Goal: Information Seeking & Learning: Get advice/opinions

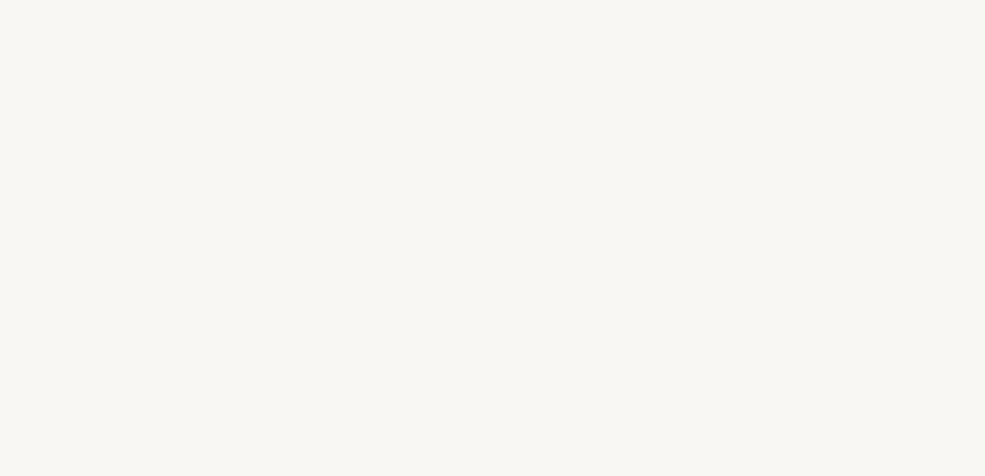
select select "US"
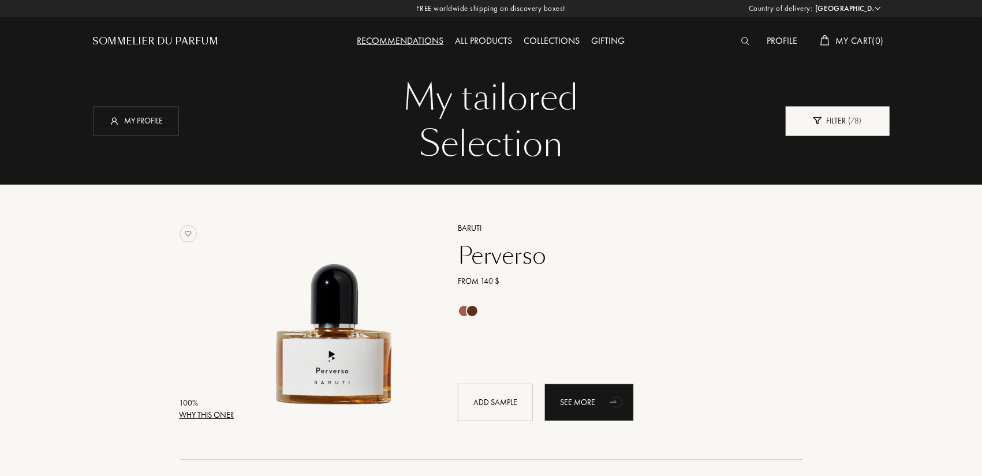
click at [843, 122] on div "Filter ( 78 )" at bounding box center [837, 120] width 104 height 29
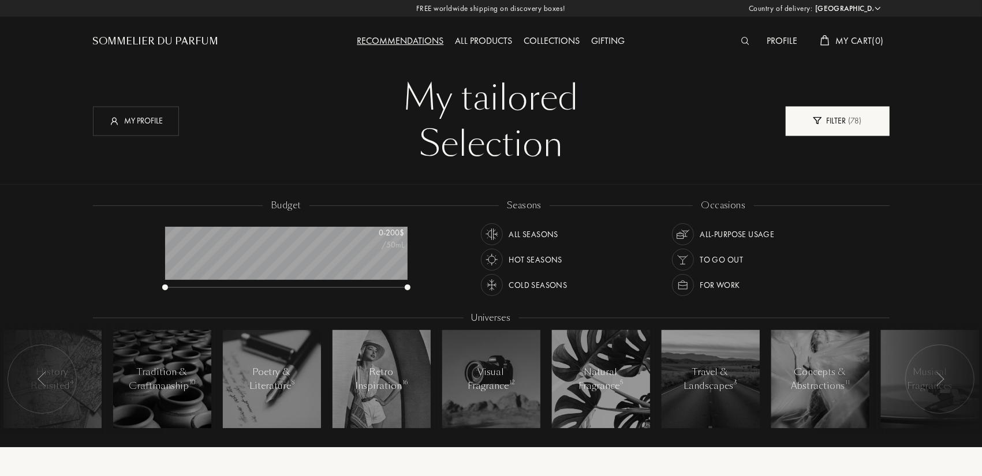
scroll to position [58, 242]
click at [682, 290] on img at bounding box center [683, 285] width 16 height 16
click at [945, 379] on div at bounding box center [939, 379] width 69 height 69
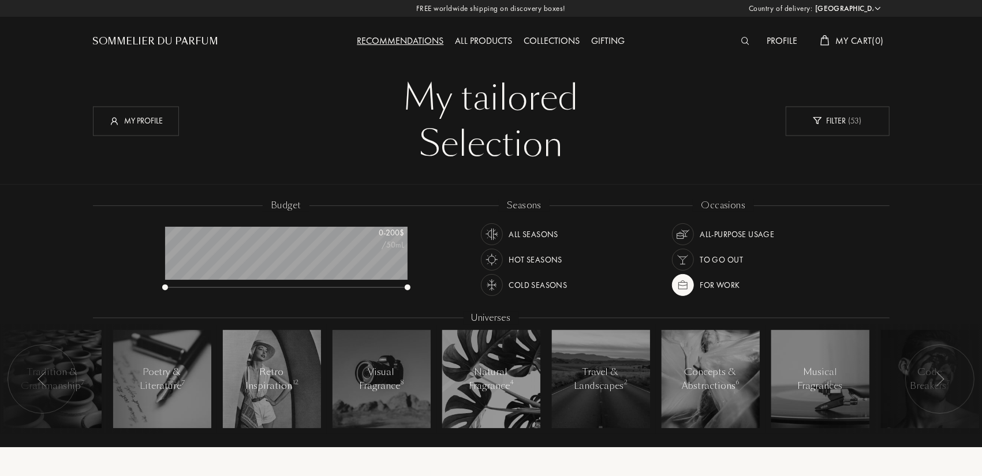
click at [945, 379] on div at bounding box center [939, 379] width 69 height 69
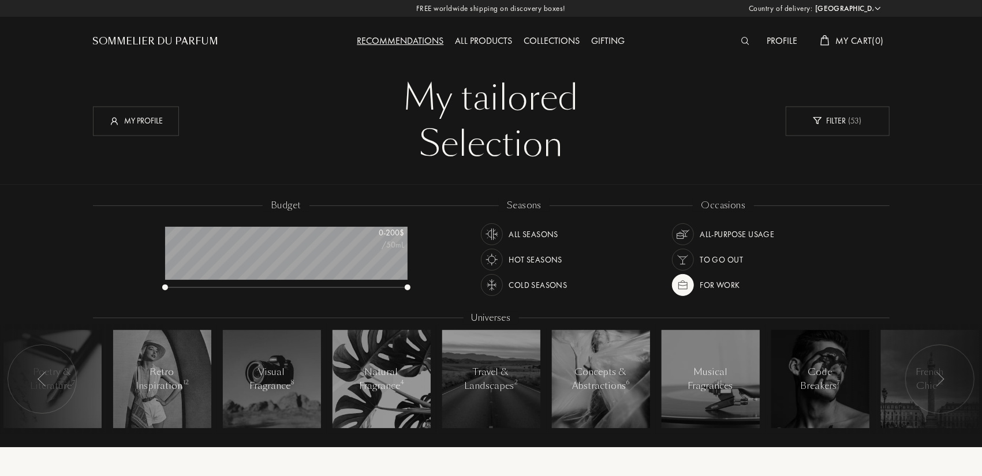
click at [945, 379] on div at bounding box center [939, 379] width 69 height 69
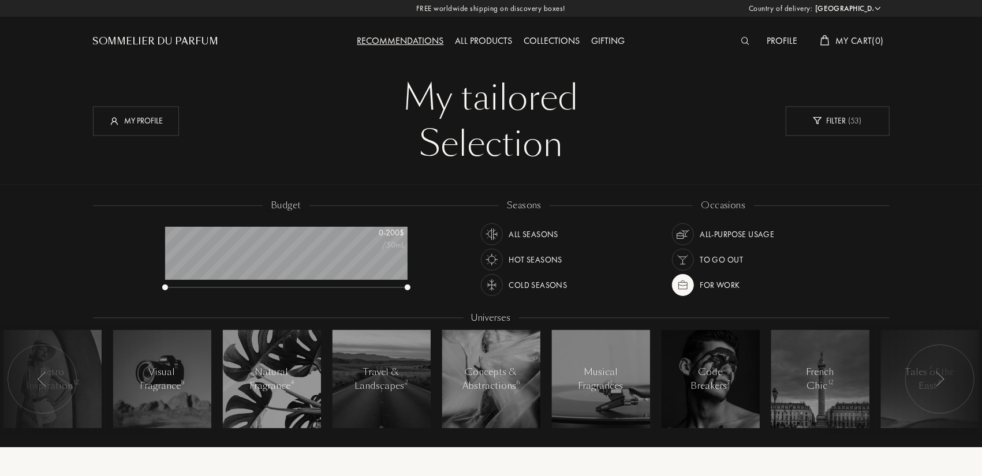
click at [945, 379] on div at bounding box center [939, 379] width 69 height 69
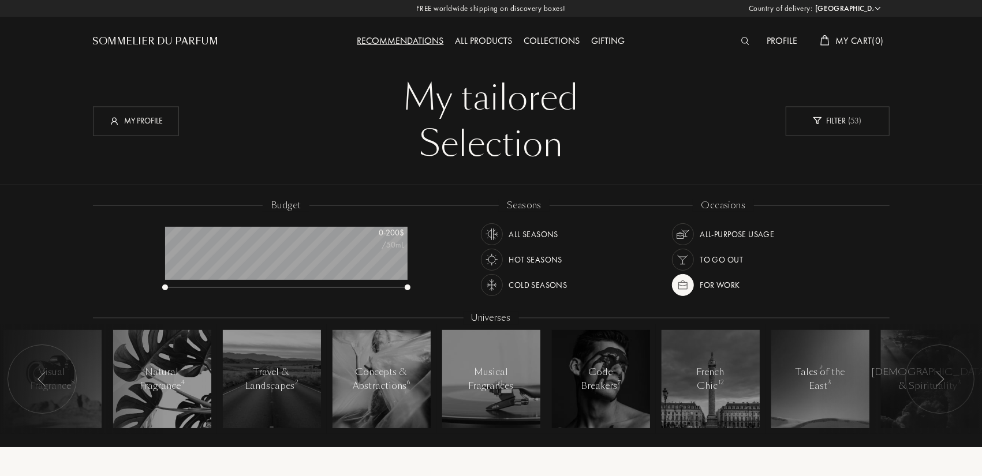
click at [945, 379] on div at bounding box center [939, 379] width 69 height 69
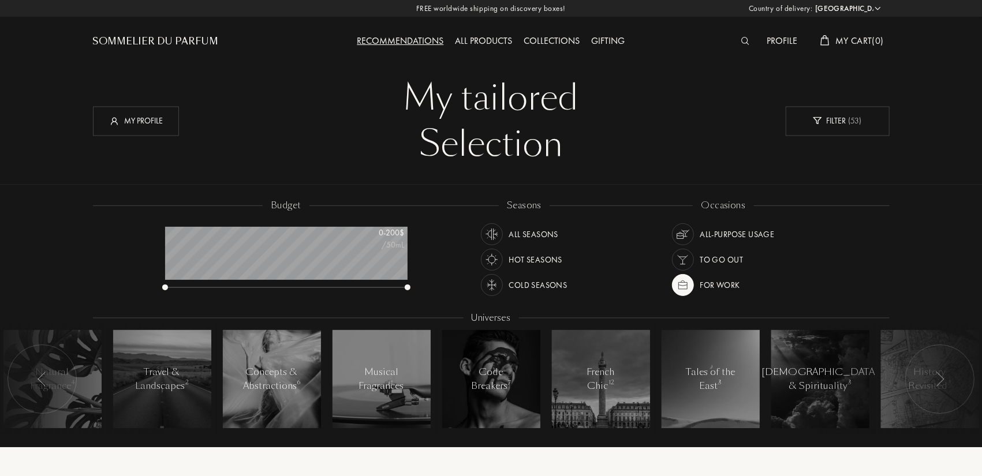
click at [945, 379] on div at bounding box center [939, 379] width 69 height 69
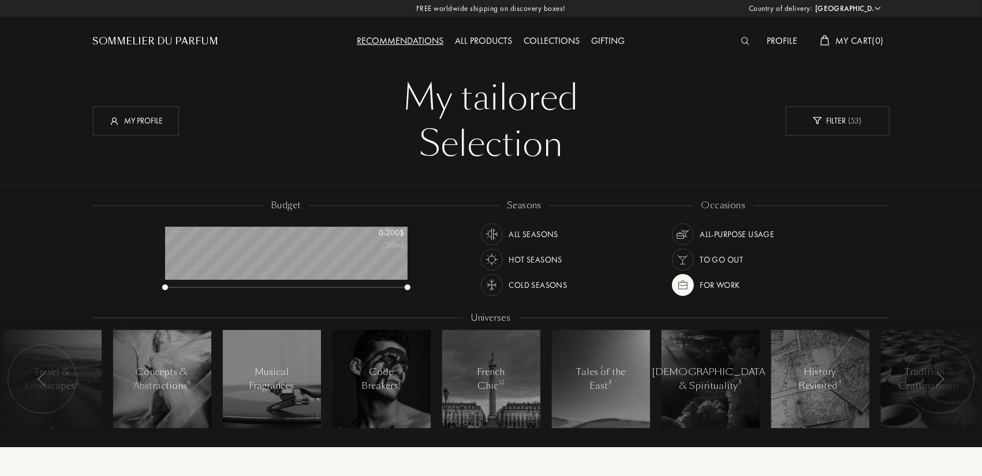
click at [945, 379] on div at bounding box center [939, 379] width 69 height 69
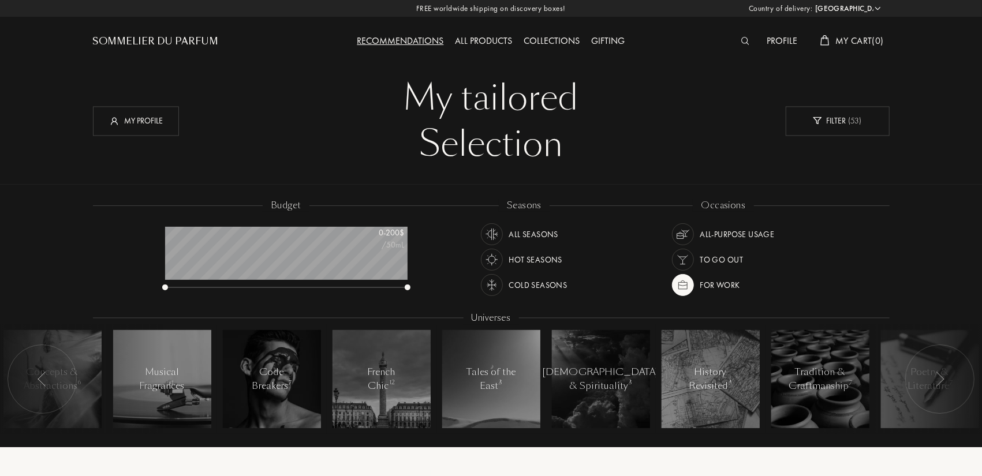
click at [945, 379] on div at bounding box center [939, 379] width 69 height 69
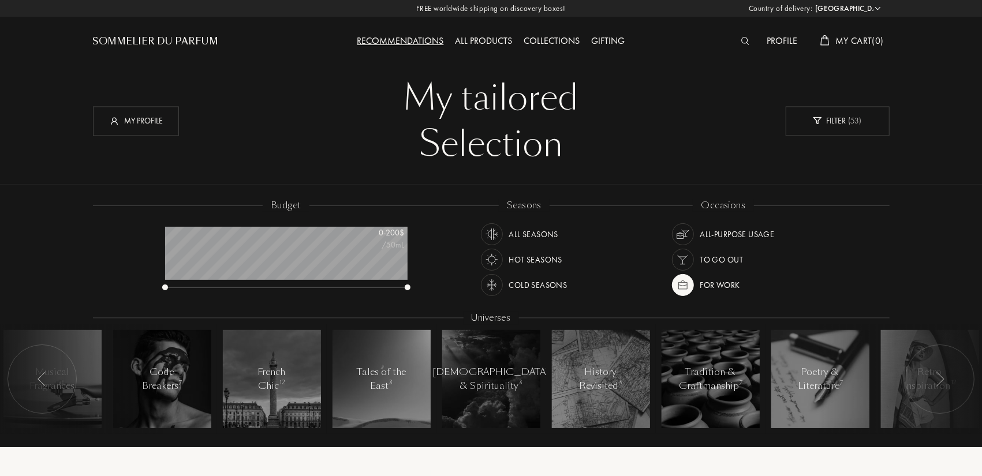
click at [945, 379] on div at bounding box center [939, 379] width 69 height 69
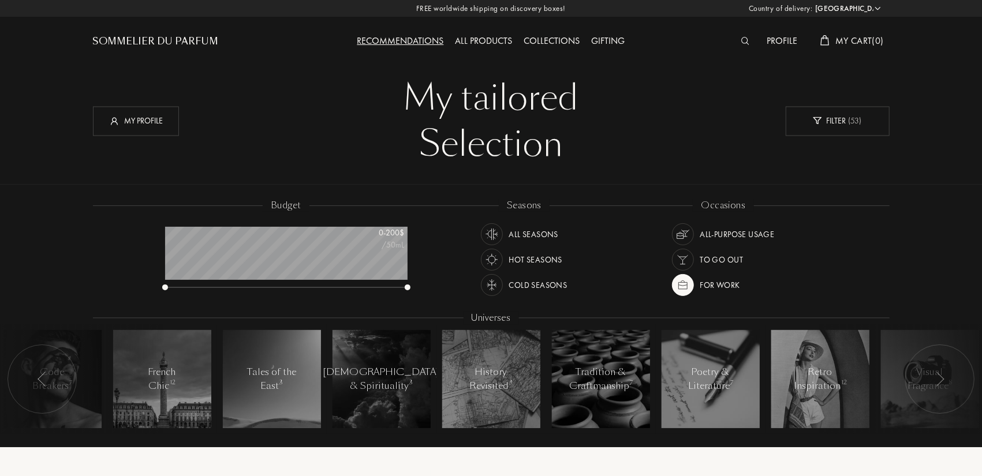
click at [945, 379] on div at bounding box center [939, 379] width 69 height 69
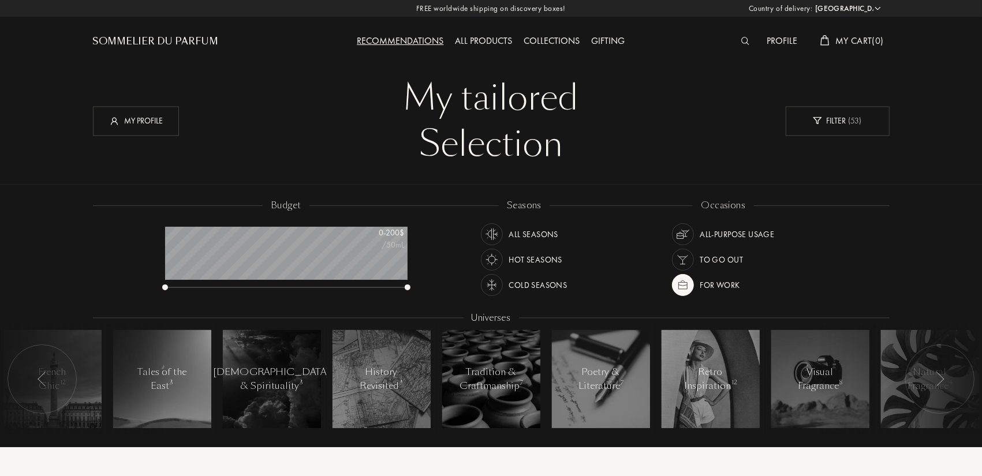
click at [945, 379] on div at bounding box center [939, 379] width 69 height 69
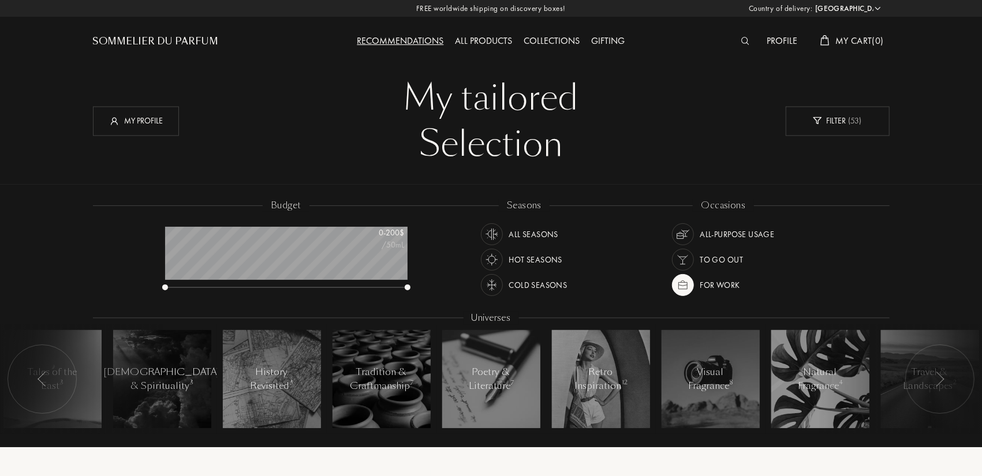
click at [945, 379] on div at bounding box center [939, 379] width 69 height 69
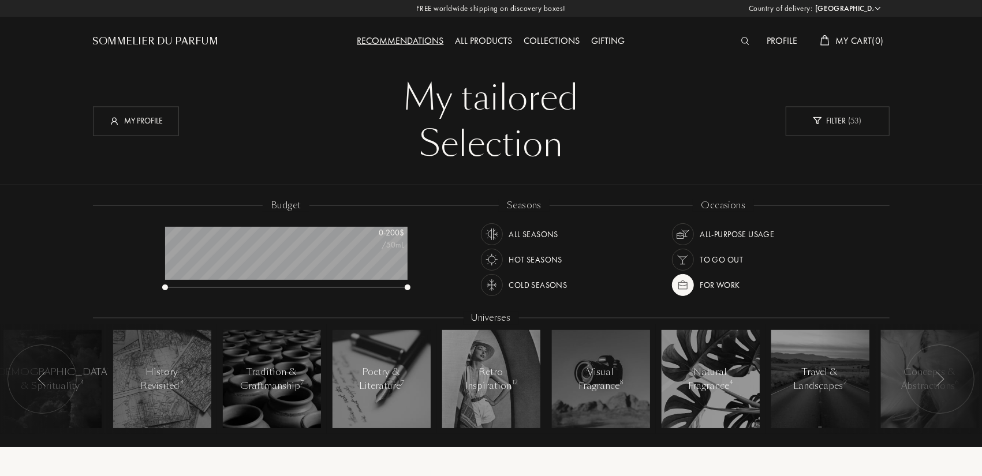
click at [945, 379] on div at bounding box center [939, 379] width 69 height 69
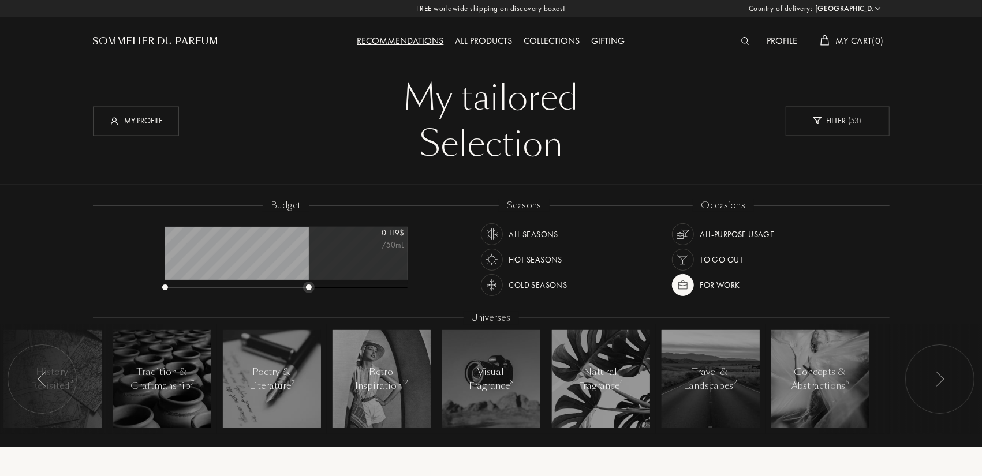
drag, startPoint x: 405, startPoint y: 286, endPoint x: 307, endPoint y: 294, distance: 98.4
click at [307, 294] on div "budget 0 - 119 $ /50mL" at bounding box center [291, 251] width 265 height 104
click at [919, 370] on div at bounding box center [939, 379] width 69 height 69
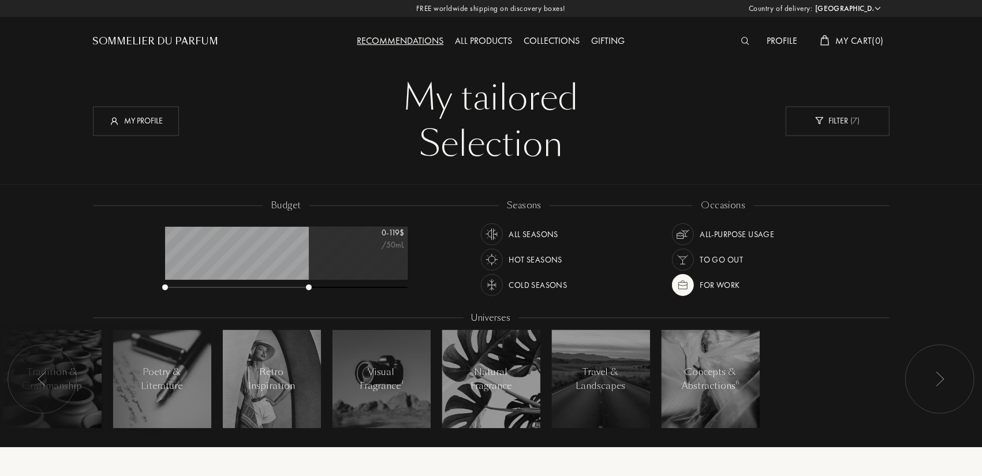
click at [919, 370] on div at bounding box center [939, 379] width 69 height 69
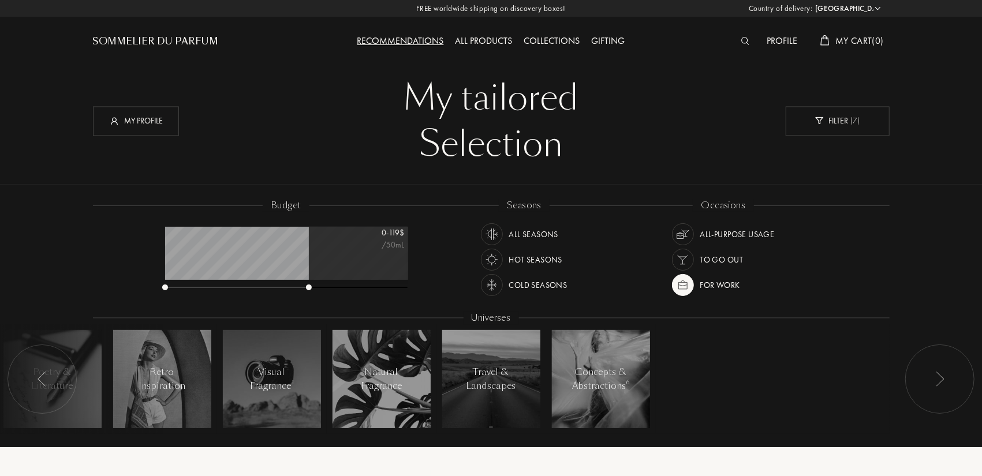
click at [925, 375] on div at bounding box center [939, 379] width 69 height 69
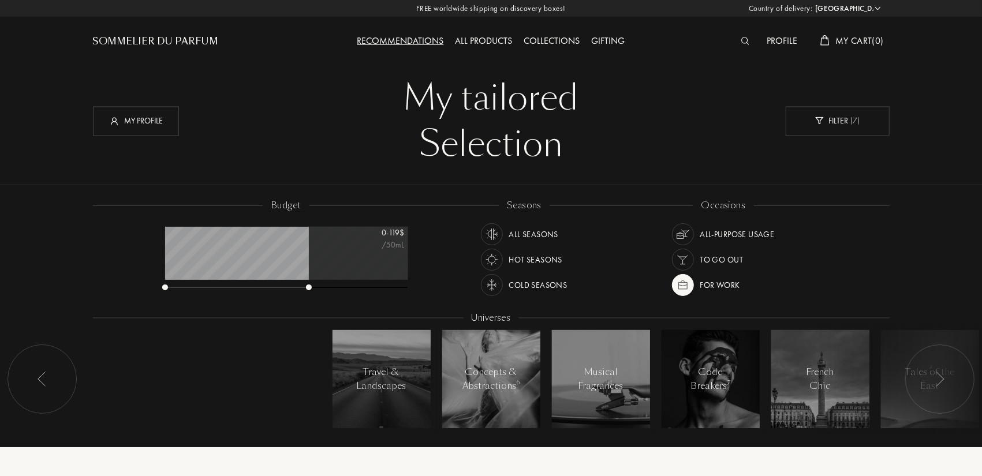
click at [925, 375] on div at bounding box center [939, 379] width 69 height 69
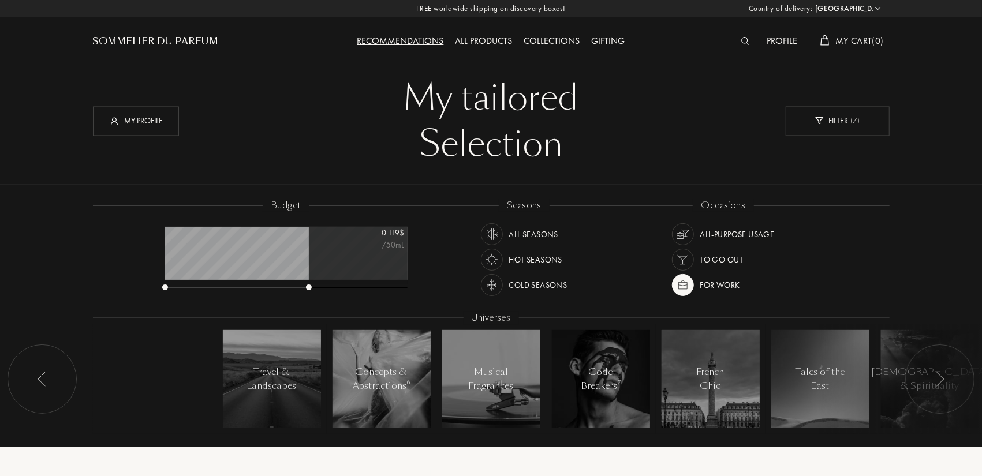
click at [925, 375] on div at bounding box center [939, 379] width 69 height 69
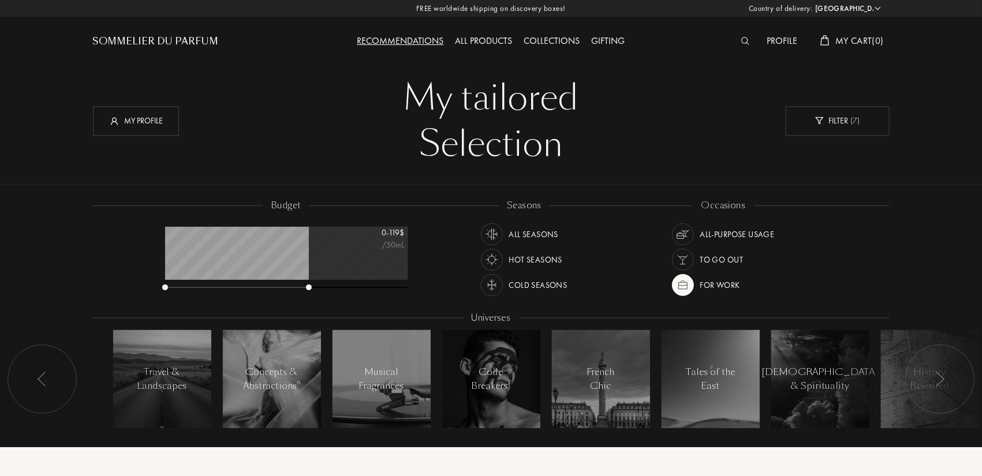
click at [925, 375] on div at bounding box center [939, 379] width 69 height 69
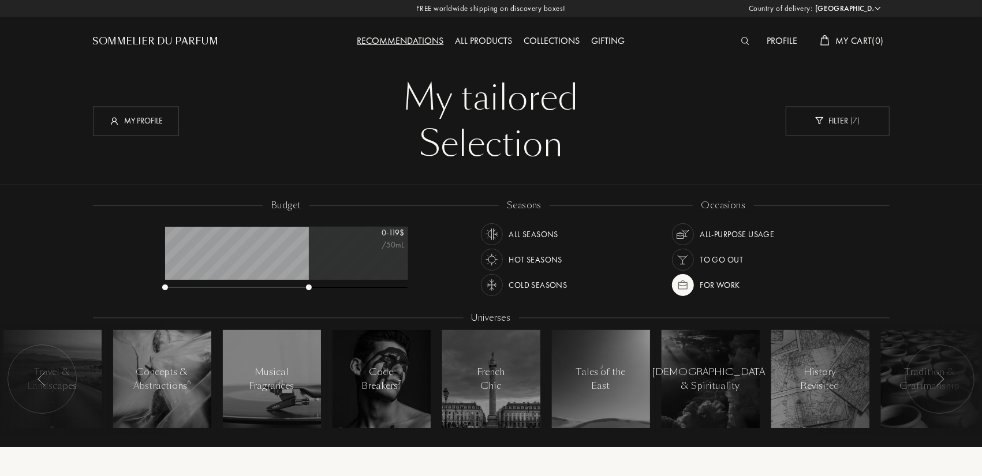
click at [925, 375] on div at bounding box center [939, 379] width 69 height 69
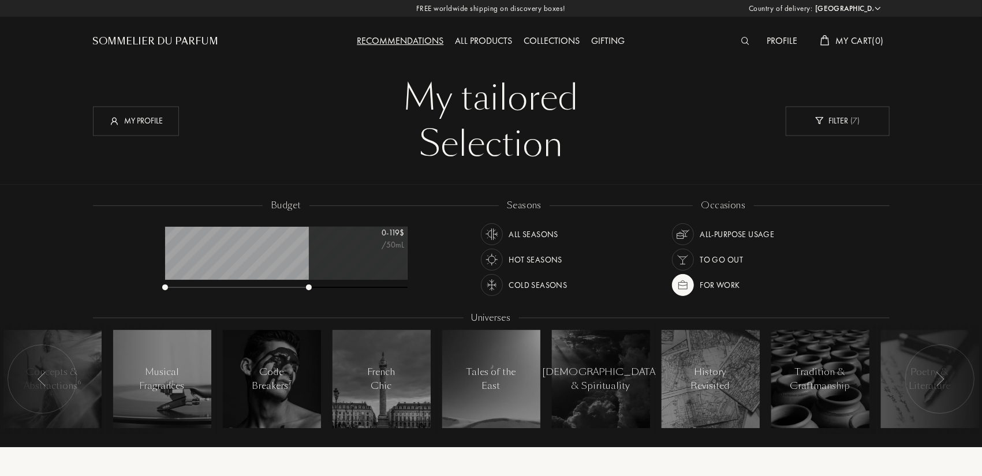
click at [925, 375] on div at bounding box center [939, 379] width 69 height 69
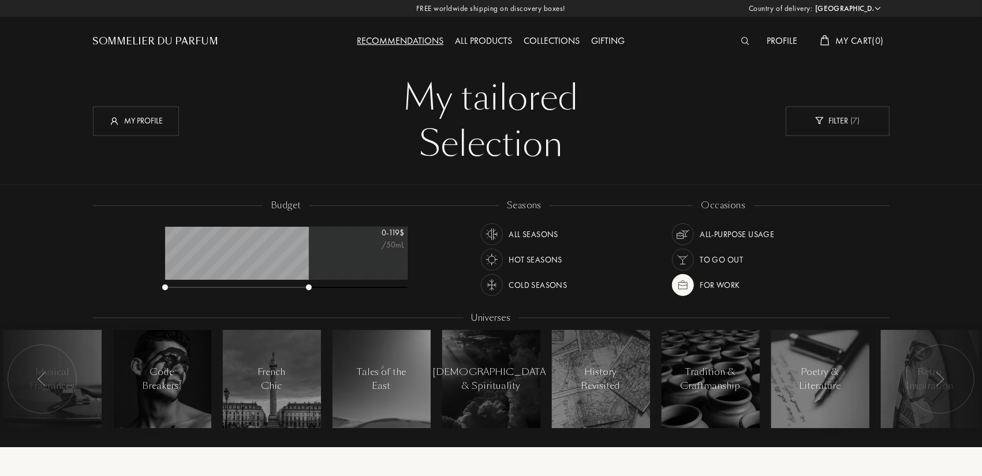
click at [925, 375] on div at bounding box center [939, 379] width 69 height 69
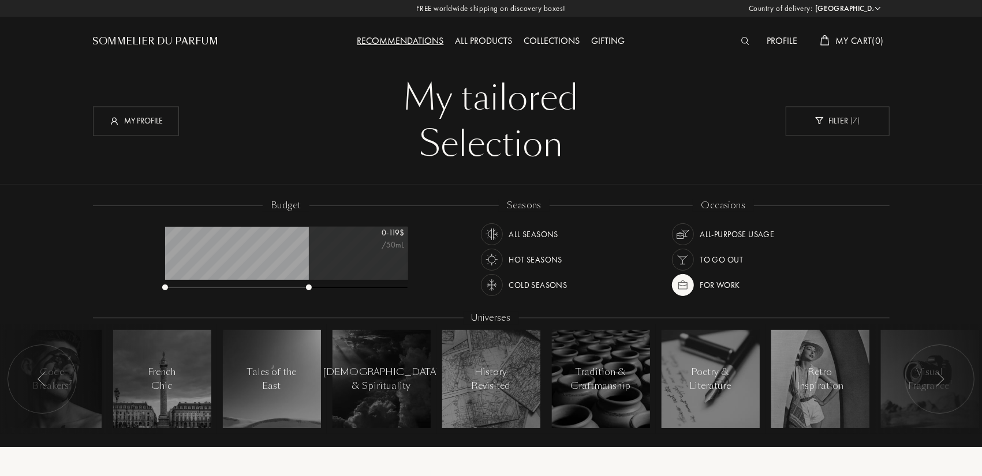
click at [925, 375] on div at bounding box center [939, 379] width 69 height 69
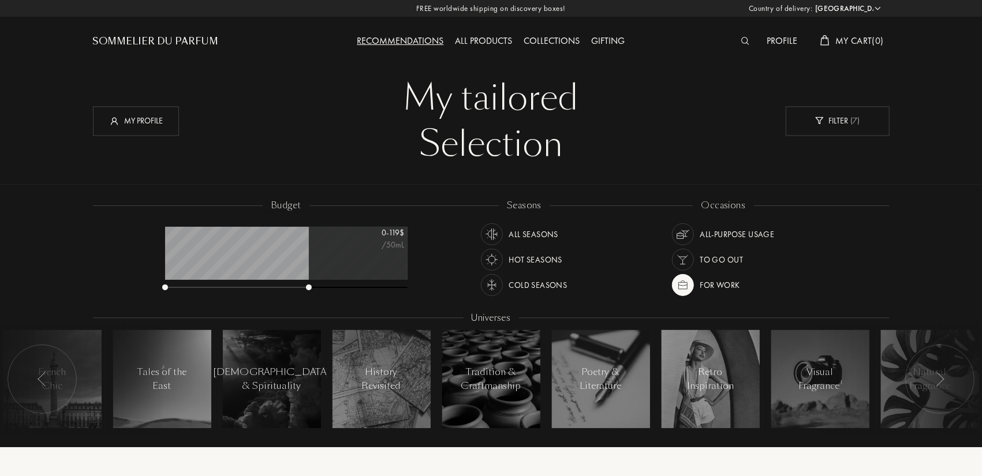
click at [925, 375] on div at bounding box center [939, 379] width 69 height 69
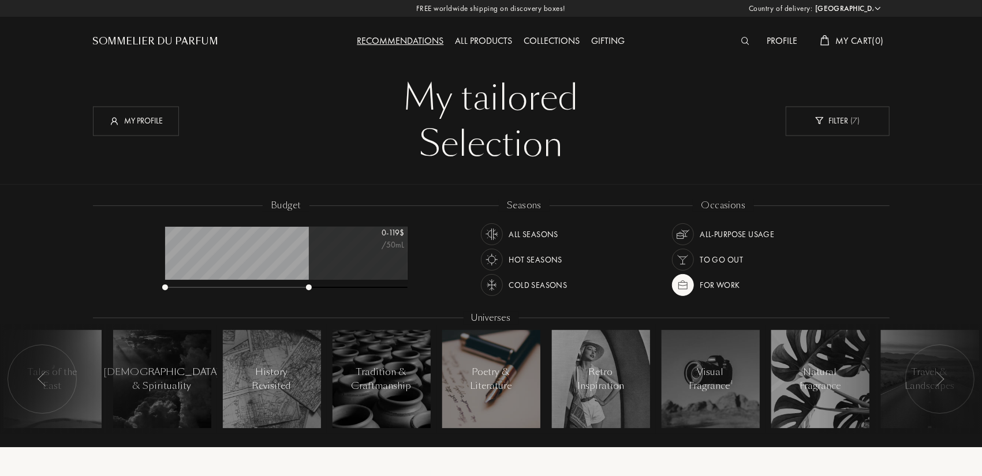
click at [506, 383] on div "Poetry & Literature" at bounding box center [490, 379] width 49 height 28
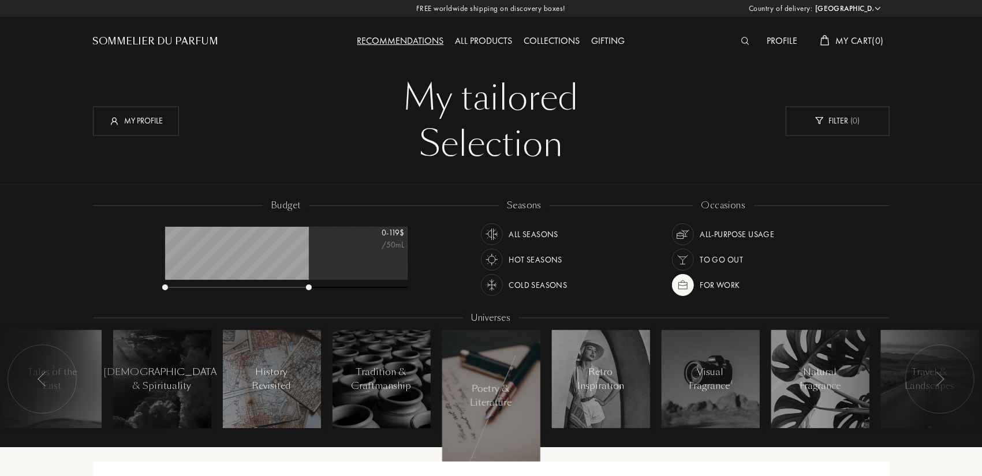
click at [280, 384] on div "History Revisited" at bounding box center [271, 379] width 49 height 28
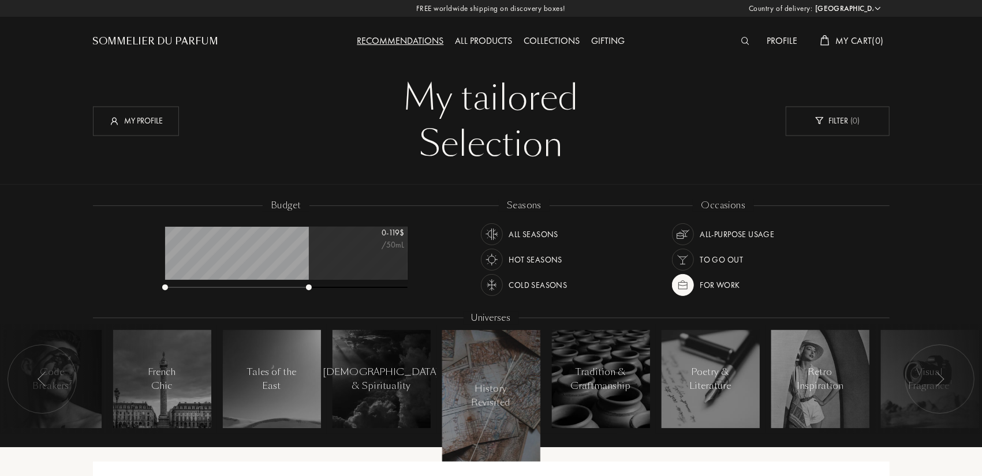
click at [463, 381] on div at bounding box center [491, 396] width 98 height 132
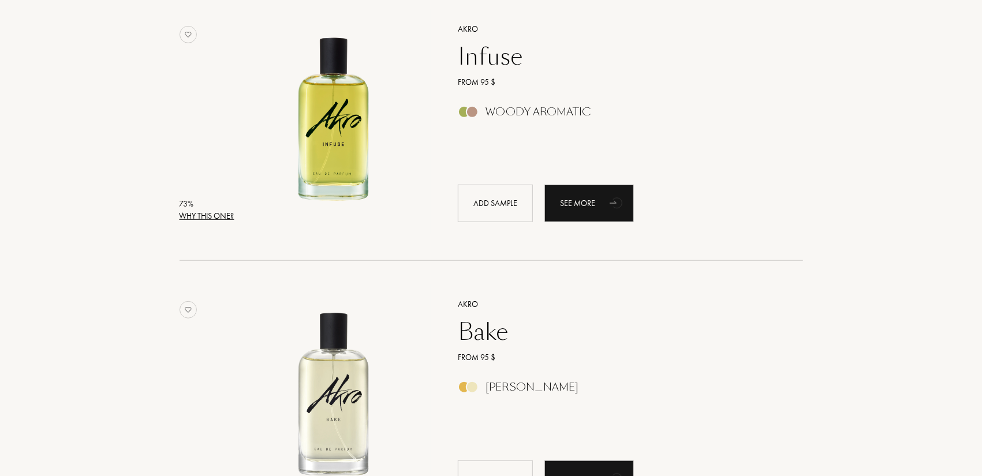
scroll to position [58, 242]
